Goal: Task Accomplishment & Management: Manage account settings

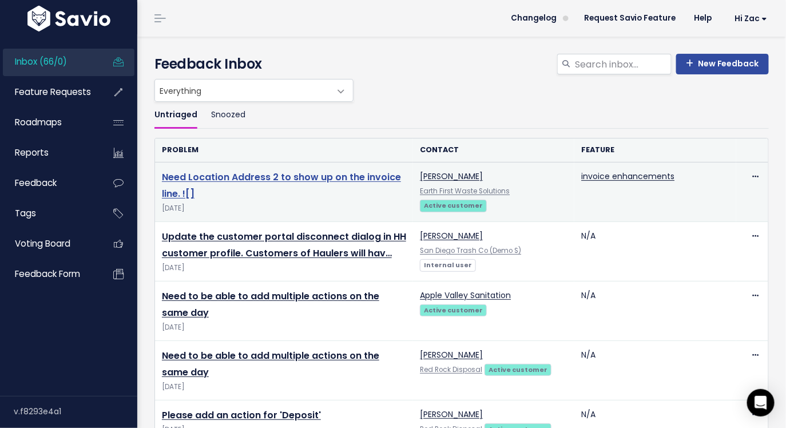
click at [310, 172] on link "Need Location Address 2 to show up on the invoice line. ![]" at bounding box center [281, 185] width 239 height 30
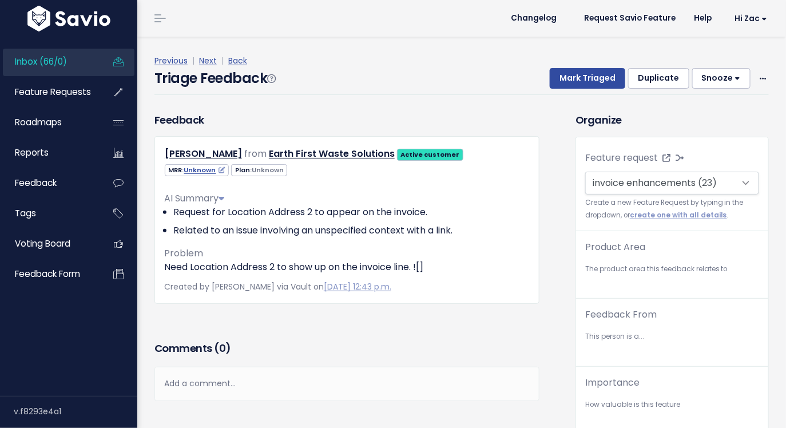
click at [310, 176] on div "MRR: Unknown Plan: Unknown" at bounding box center [347, 169] width 383 height 14
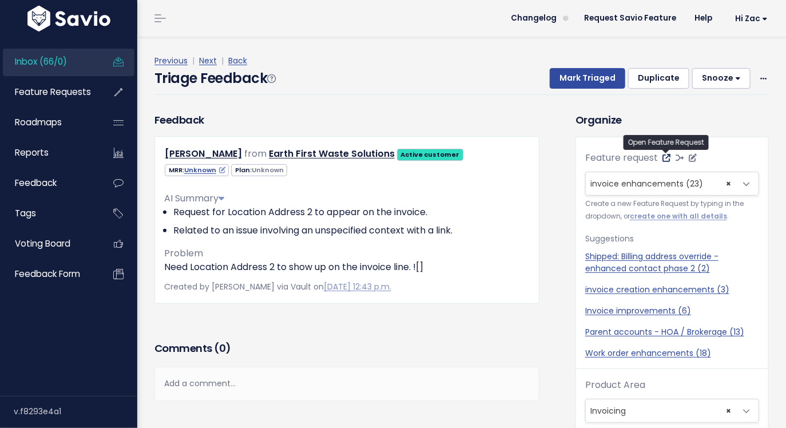
click at [667, 154] on icon at bounding box center [666, 158] width 8 height 8
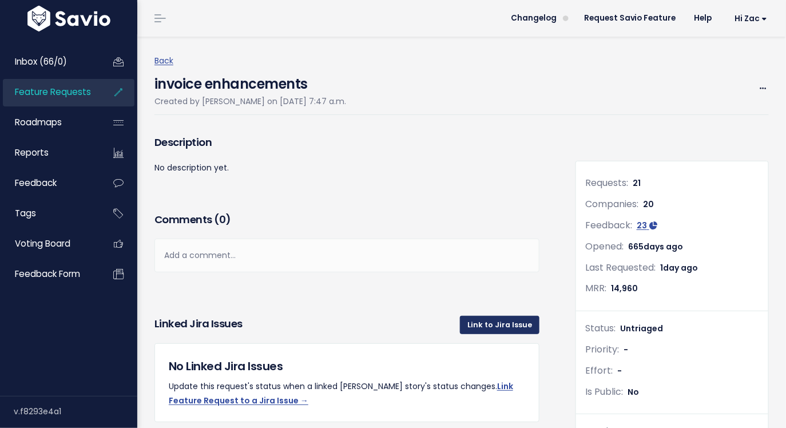
click at [481, 325] on link "Link to Jira Issue" at bounding box center [499, 325] width 79 height 18
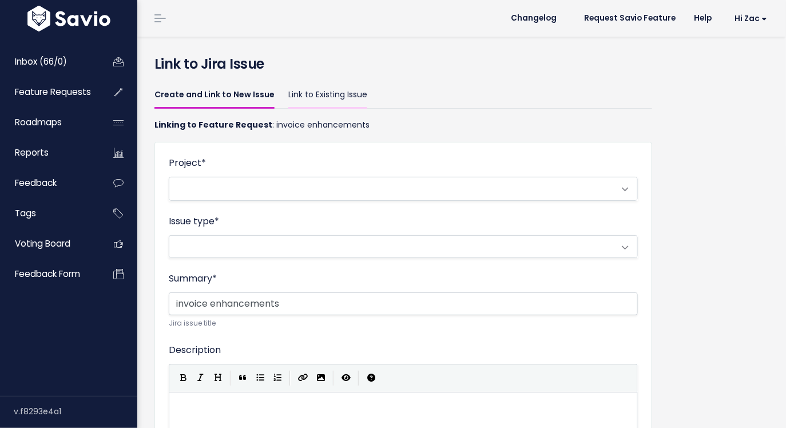
click at [338, 98] on link "Link to Existing Issue" at bounding box center [327, 95] width 79 height 27
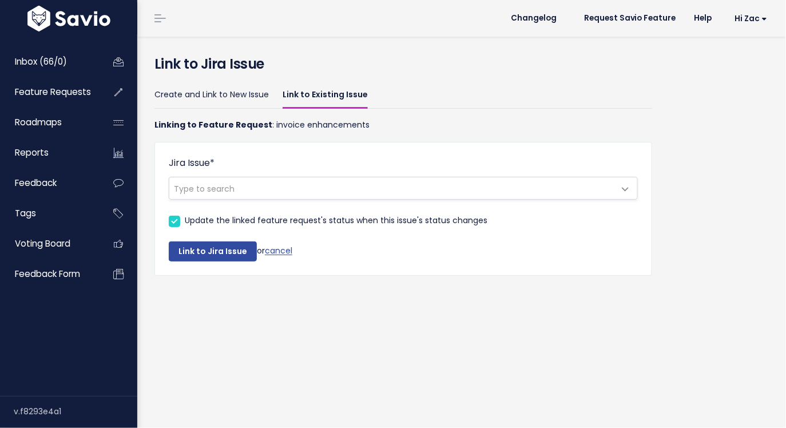
click at [332, 178] on span "Type to search" at bounding box center [391, 188] width 445 height 22
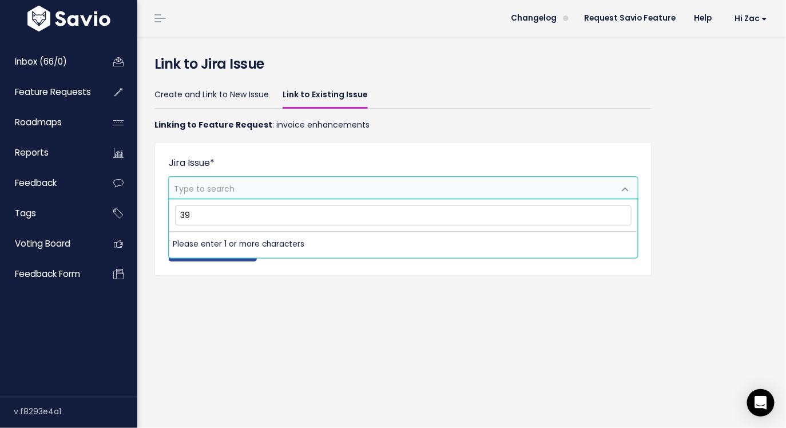
type input "3"
type input "w"
type input "d"
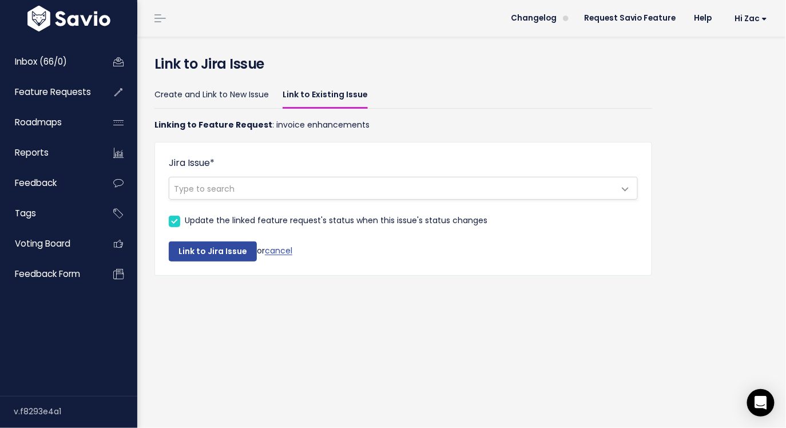
click at [272, 121] on p "Linking to Feature Request : invoice enhancements" at bounding box center [402, 125] width 497 height 14
click at [448, 198] on span "Type to search" at bounding box center [403, 188] width 469 height 23
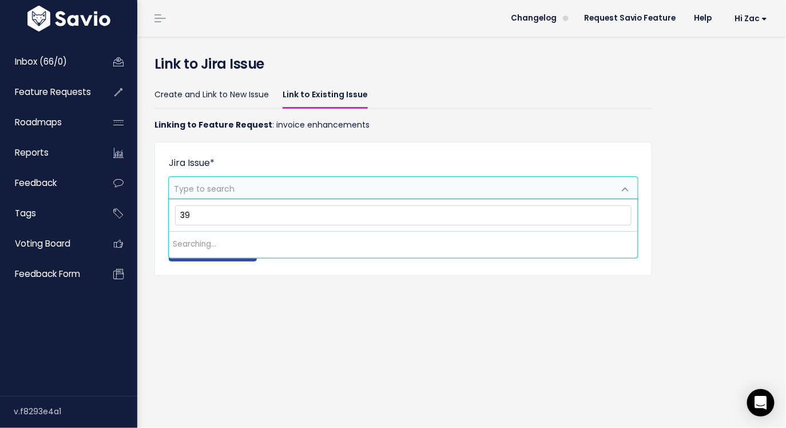
type input "3"
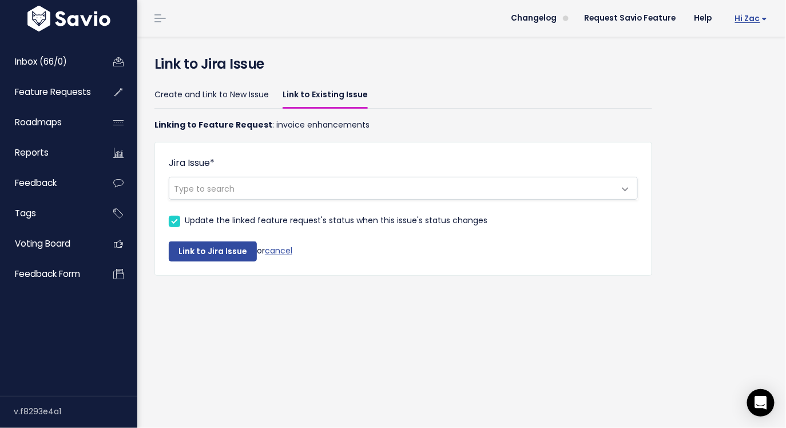
click at [758, 22] on span "Hi Zac" at bounding box center [751, 18] width 33 height 9
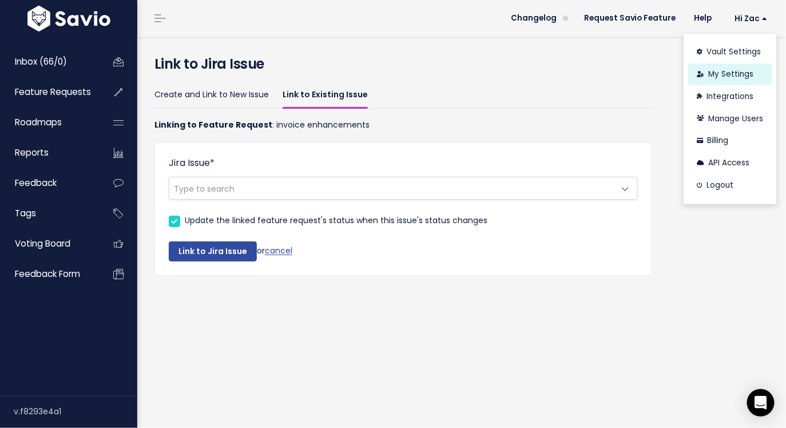
click at [728, 75] on link "My Settings" at bounding box center [730, 74] width 84 height 22
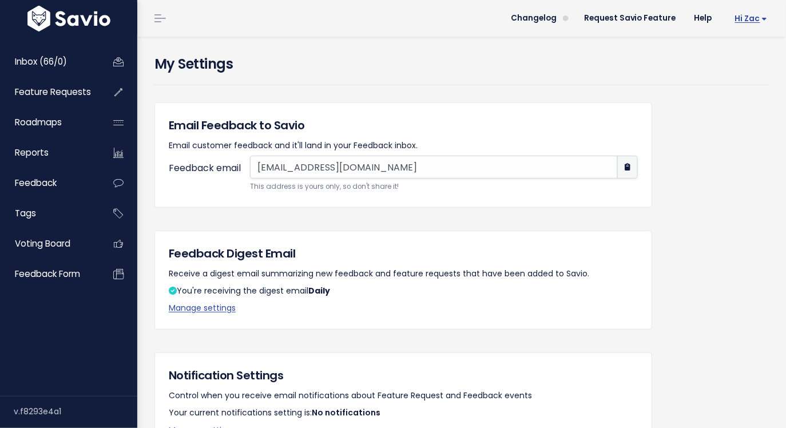
click at [748, 24] on link "Hi Zac" at bounding box center [748, 19] width 55 height 18
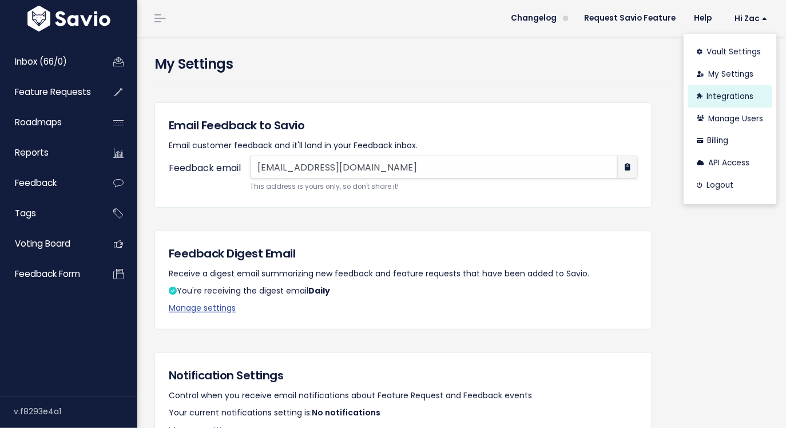
click at [730, 103] on link "Integrations" at bounding box center [730, 96] width 84 height 22
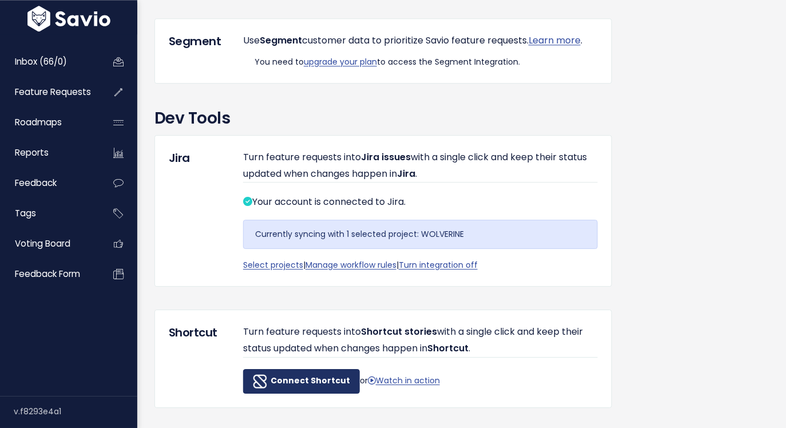
scroll to position [1039, 0]
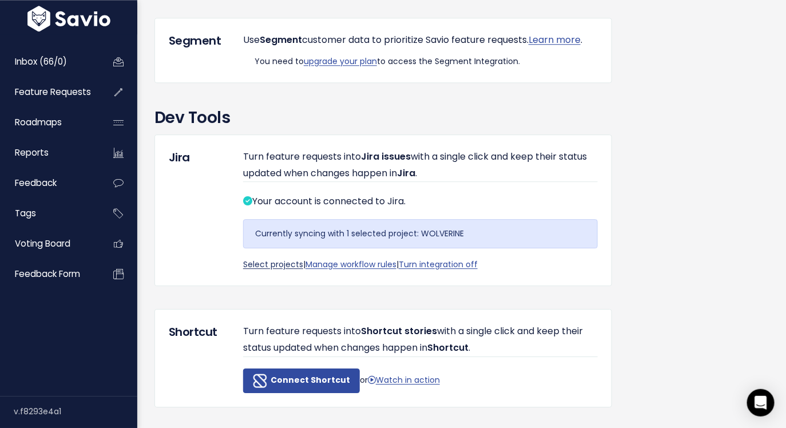
click at [270, 270] on link "Select projects" at bounding box center [273, 263] width 60 height 11
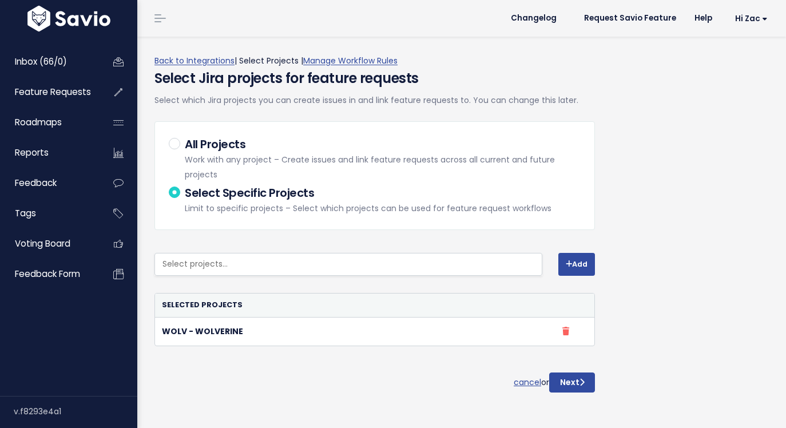
select select
click at [182, 145] on div "All Projects Work with any project – Create issues and link feature requests ac…" at bounding box center [375, 159] width 412 height 46
click at [185, 146] on label "All Projects Work with any project – Create issues and link feature requests ac…" at bounding box center [383, 159] width 396 height 46
click at [185, 143] on input "All Projects Work with any project – Create issues and link feature requests ac…" at bounding box center [188, 139] width 7 height 7
radio input "true"
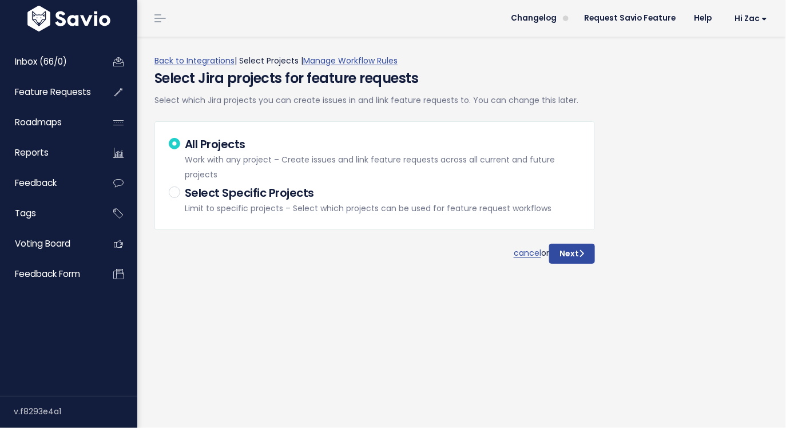
click at [185, 187] on label "Select Specific Projects Limit to specific projects – Select which projects can…" at bounding box center [368, 199] width 366 height 31
click at [185, 187] on input "Select Specific Projects Limit to specific projects – Select which projects can…" at bounding box center [188, 187] width 7 height 7
radio input "true"
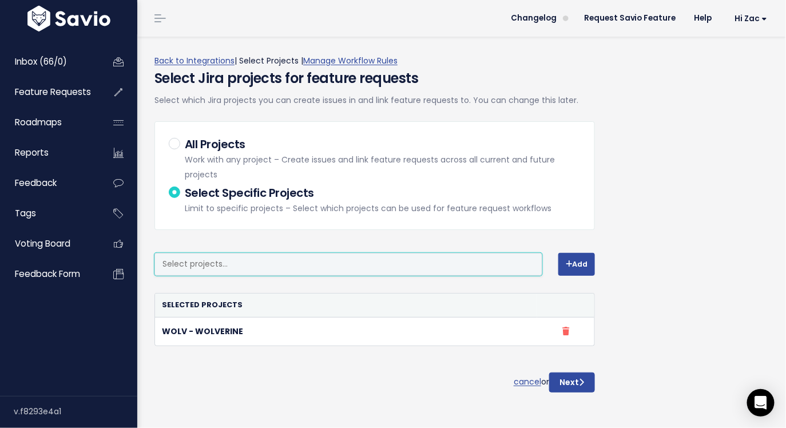
scroll to position [0, 3]
click at [230, 256] on ul at bounding box center [348, 264] width 387 height 22
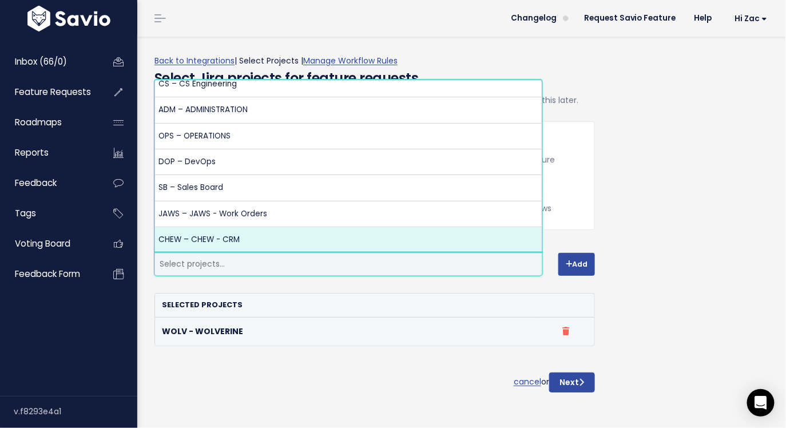
scroll to position [218, 0]
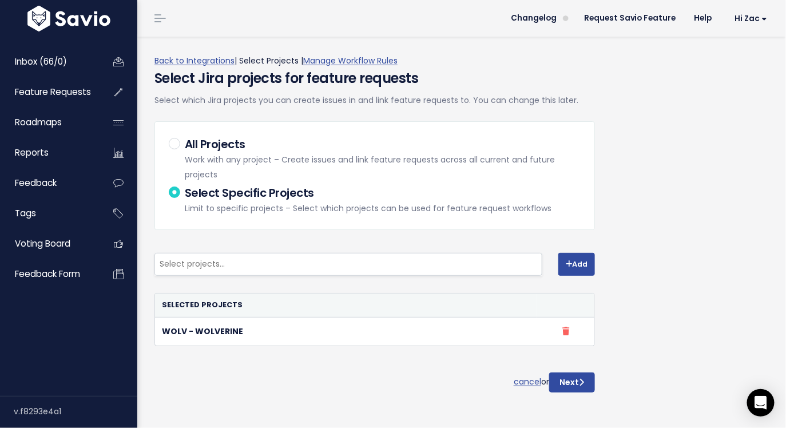
click at [310, 369] on div "All Projects Work with any project – Create issues and link feature requests ac…" at bounding box center [374, 249] width 457 height 285
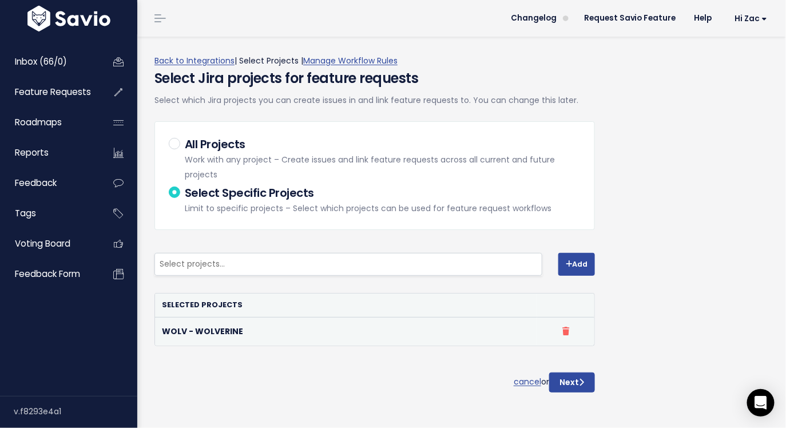
click at [200, 326] on strong "WOLV - WOLVERINE" at bounding box center [202, 330] width 81 height 11
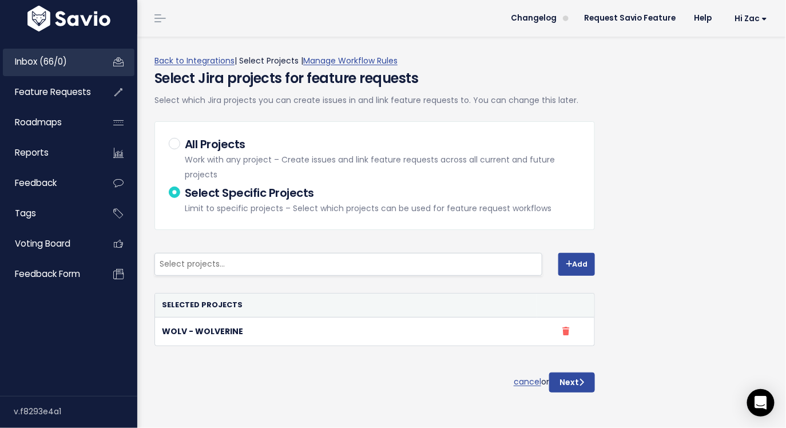
click at [66, 59] on span "Inbox (66/0)" at bounding box center [41, 61] width 52 height 12
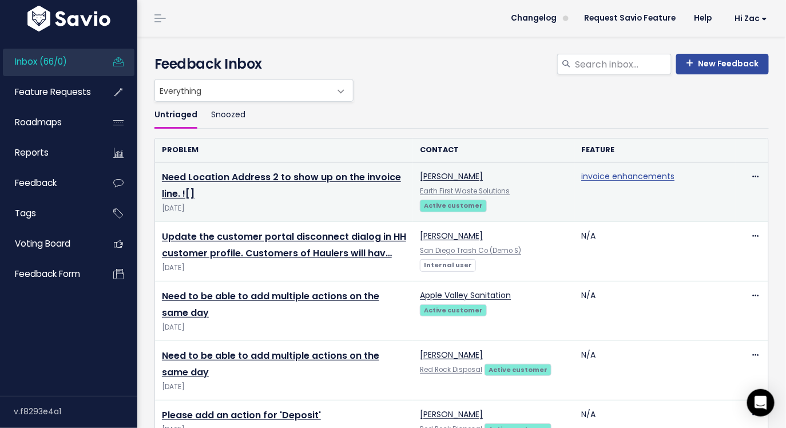
click at [615, 178] on link "invoice enhancements" at bounding box center [627, 175] width 93 height 11
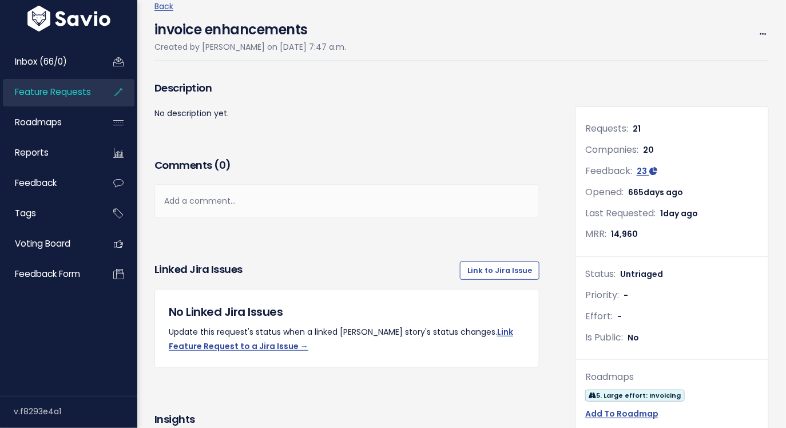
scroll to position [10, 0]
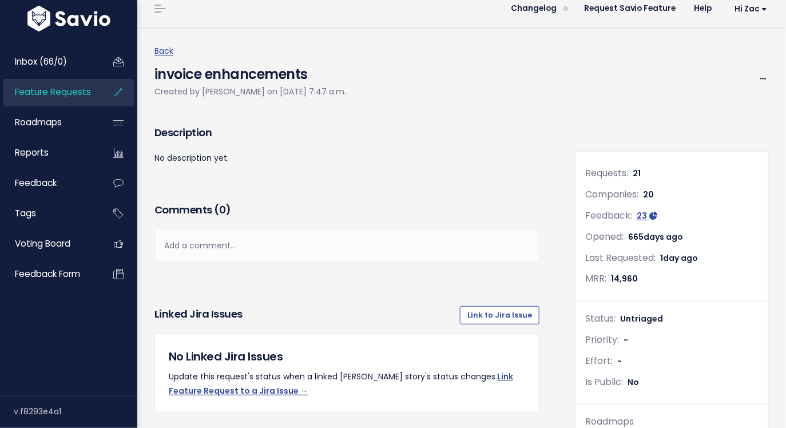
click at [508, 326] on div "Linked Jira issues Link to Jira Issue" at bounding box center [346, 315] width 385 height 37
click at [508, 321] on link "Link to Jira Issue" at bounding box center [499, 315] width 79 height 18
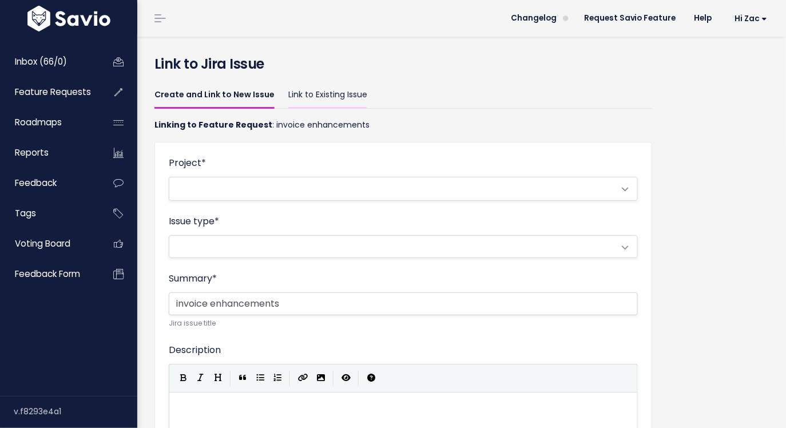
click at [298, 98] on link "Link to Existing Issue" at bounding box center [327, 95] width 79 height 27
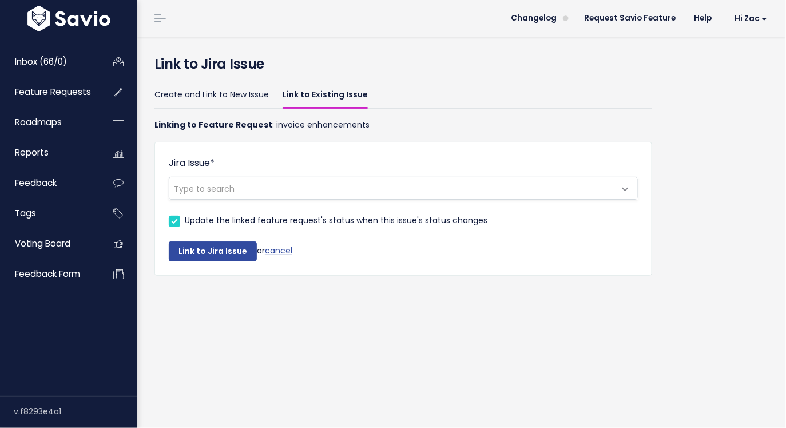
click at [260, 183] on span "Type to search" at bounding box center [391, 188] width 445 height 22
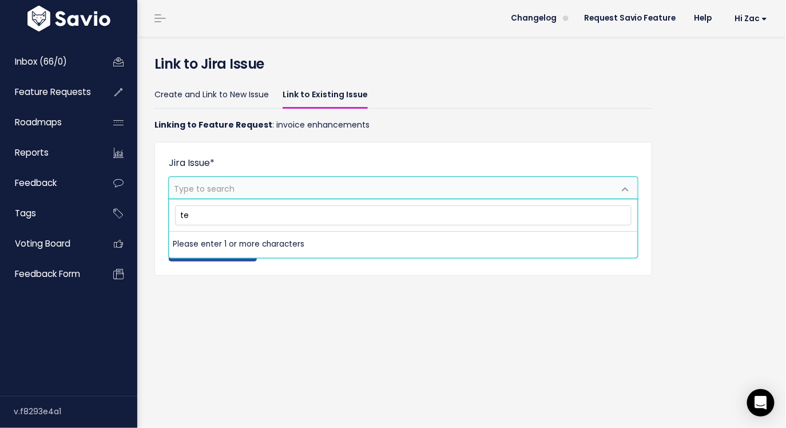
type input "t"
type input "m"
type input "3993"
click at [754, 402] on div "Open Intercom Messenger" at bounding box center [761, 403] width 30 height 30
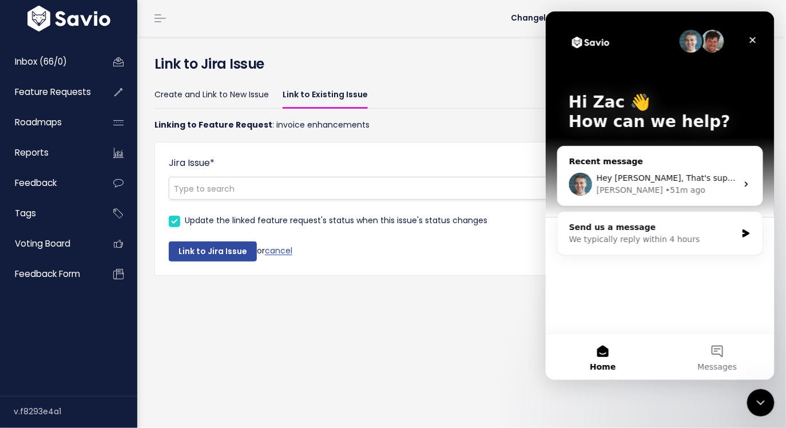
click at [672, 191] on div "Kareem • 51m ago" at bounding box center [666, 190] width 141 height 12
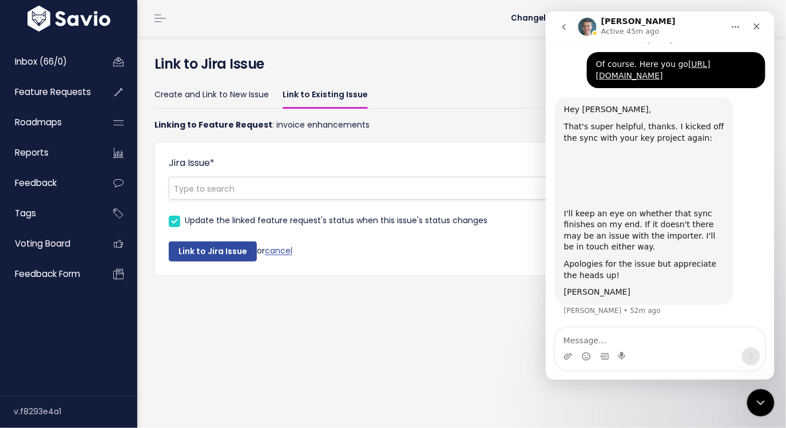
scroll to position [207, 0]
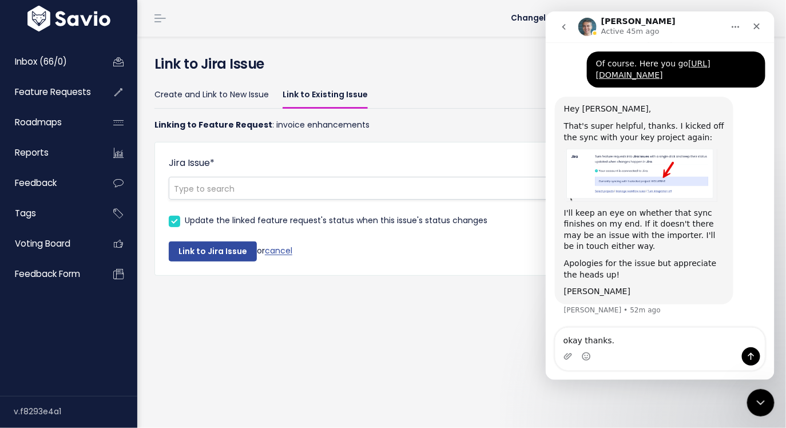
type textarea "okay thanks."
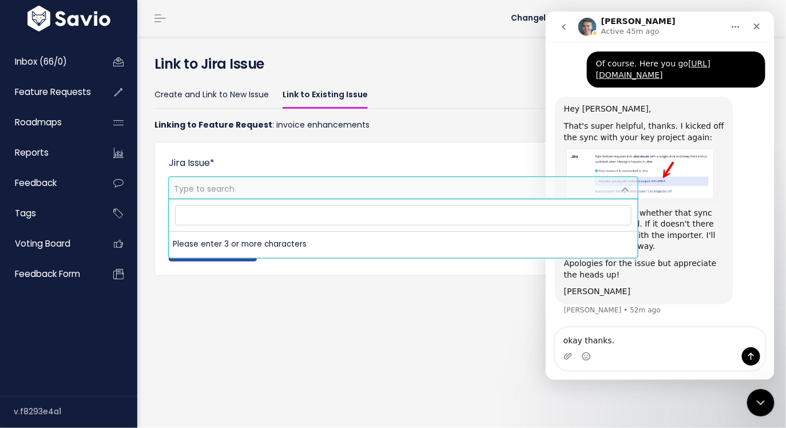
click at [339, 181] on span "Type to search" at bounding box center [391, 188] width 445 height 22
type input "3"
type input "1"
type input "w"
click at [655, 347] on div "Intercom messenger" at bounding box center [659, 355] width 209 height 18
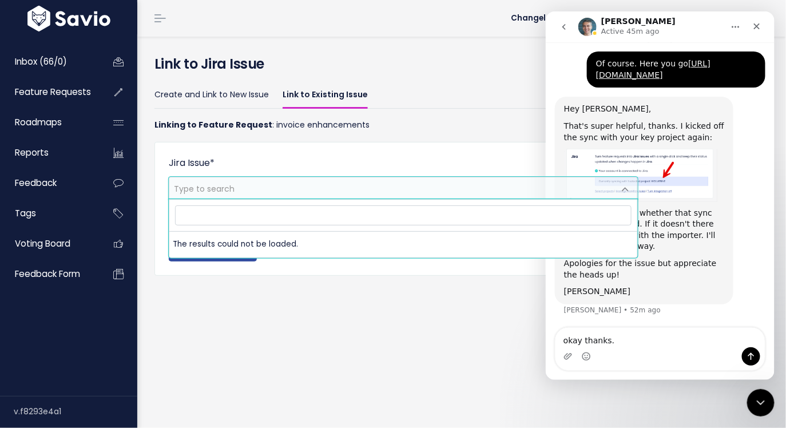
click at [655, 346] on div "okay thanks. okay thanks." at bounding box center [659, 348] width 209 height 42
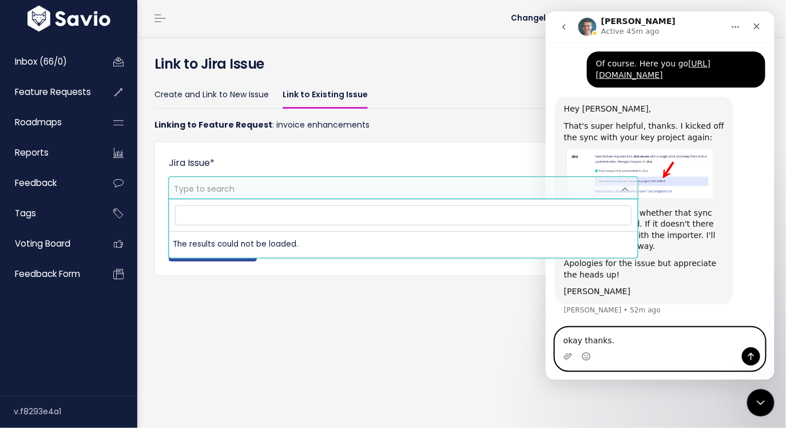
click at [652, 341] on textarea "okay thanks." at bounding box center [659, 336] width 209 height 19
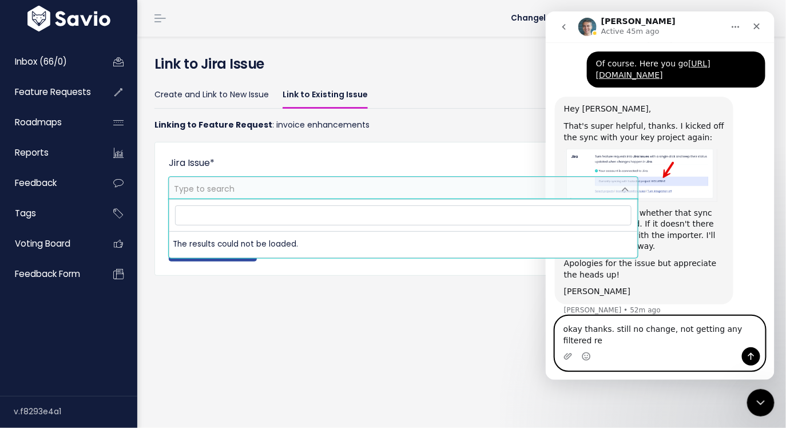
scroll to position [218, 0]
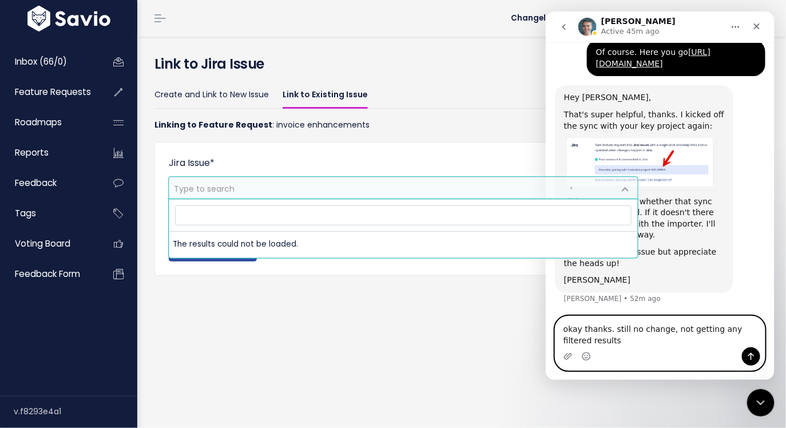
click at [662, 327] on textarea "okay thanks. still no change, not getting any filtered results" at bounding box center [659, 331] width 209 height 31
type textarea "okay thanks. still no change on my end, not getting any filtered results"
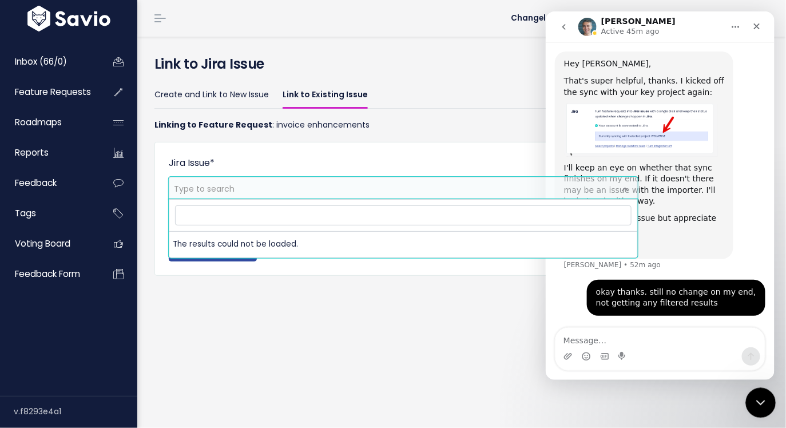
click at [757, 401] on icon "Close Intercom Messenger" at bounding box center [759, 401] width 8 height 5
